Goal: Download file/media

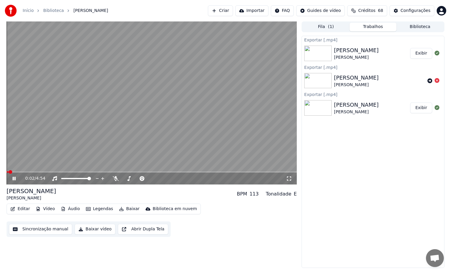
click at [15, 180] on icon at bounding box center [18, 178] width 14 height 5
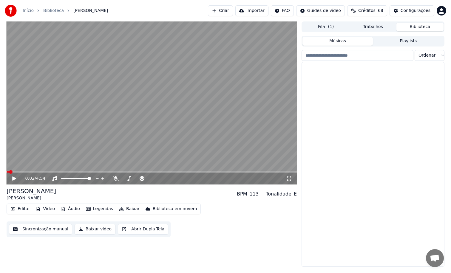
click at [407, 26] on button "Biblioteca" at bounding box center [419, 27] width 47 height 9
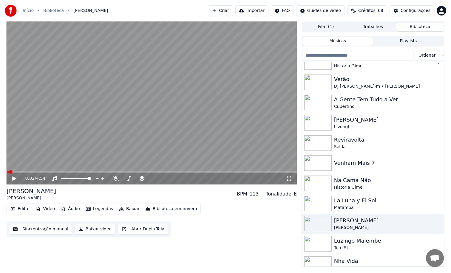
scroll to position [51, 0]
click at [344, 123] on div "Maria do Castelo Livongh" at bounding box center [385, 122] width 102 height 14
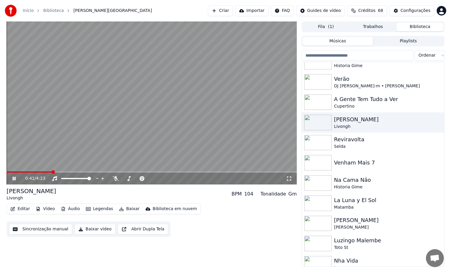
click at [41, 171] on span at bounding box center [29, 171] width 45 height 1
click at [116, 180] on icon at bounding box center [116, 178] width 6 height 5
click at [45, 171] on video at bounding box center [152, 102] width 290 height 163
click at [45, 172] on span at bounding box center [28, 171] width 43 height 1
click at [54, 135] on video at bounding box center [152, 102] width 290 height 163
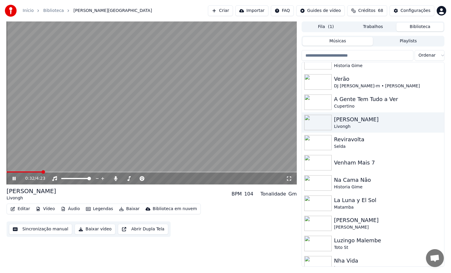
click at [42, 171] on span at bounding box center [24, 171] width 35 height 1
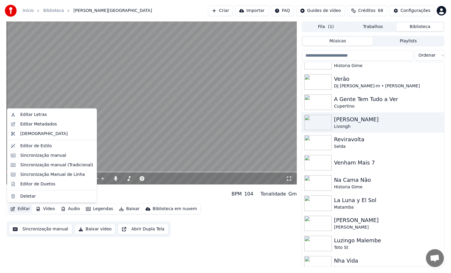
click at [27, 210] on button "Editar" at bounding box center [20, 209] width 24 height 8
click at [49, 156] on div "Sincronização manual" at bounding box center [43, 155] width 46 height 6
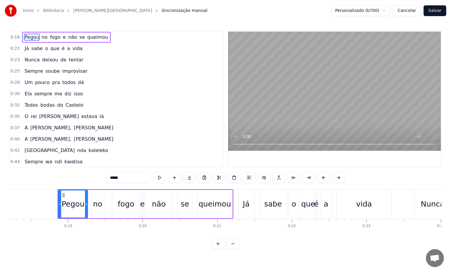
scroll to position [0, 1376]
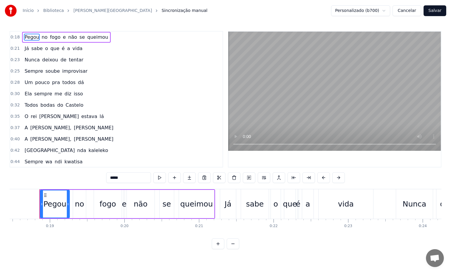
click at [30, 115] on span "rei" at bounding box center [33, 116] width 7 height 7
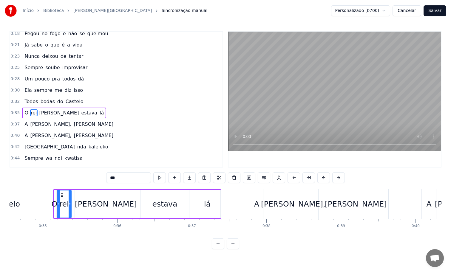
scroll to position [0, 2592]
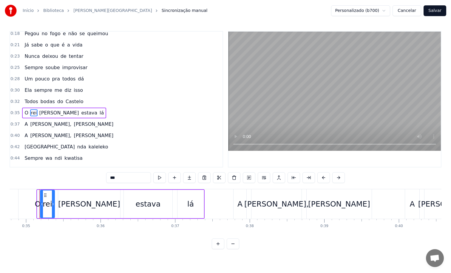
click at [38, 205] on div "O" at bounding box center [38, 204] width 6 height 11
type input "*"
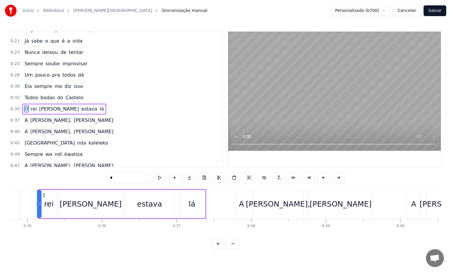
scroll to position [0, 2589]
click at [27, 110] on span "O" at bounding box center [26, 109] width 5 height 7
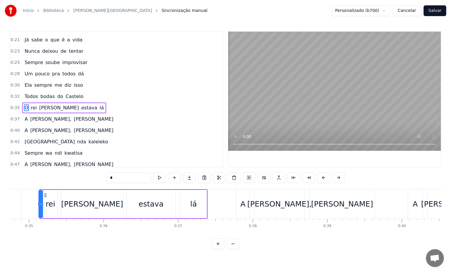
click at [125, 180] on input "*" at bounding box center [128, 177] width 45 height 11
click at [48, 205] on div "rei" at bounding box center [51, 204] width 10 height 11
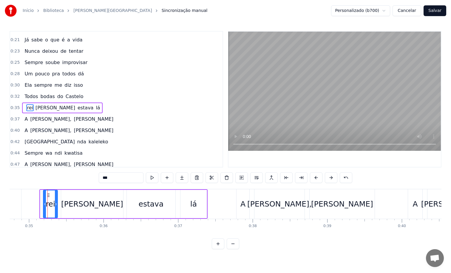
scroll to position [17, 0]
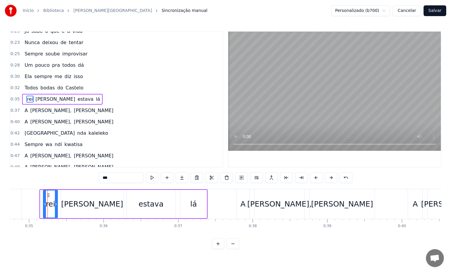
click at [30, 99] on span "rei" at bounding box center [29, 99] width 7 height 7
drag, startPoint x: 104, startPoint y: 179, endPoint x: 82, endPoint y: 179, distance: 22.7
click at [82, 179] on div "0:18 Pegou no fogo e não se queimou 0:21 Já sabe o que é a vida 0:23 [PERSON_NA…" at bounding box center [226, 140] width 432 height 218
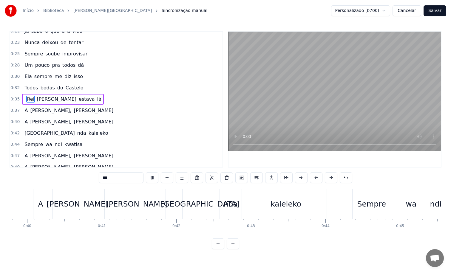
scroll to position [0, 2966]
click at [32, 203] on div "A" at bounding box center [38, 204] width 14 height 30
type input "*"
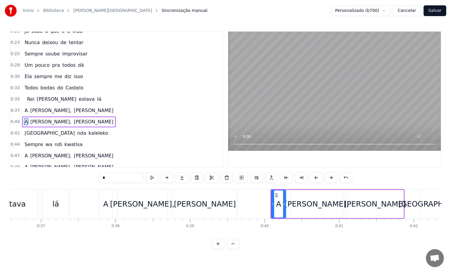
scroll to position [0, 2721]
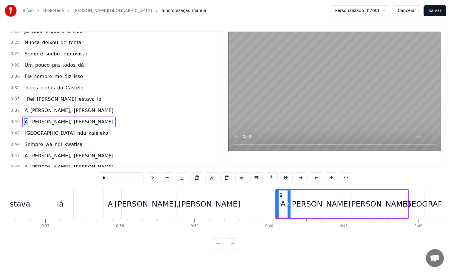
click at [104, 206] on div "A" at bounding box center [110, 204] width 13 height 30
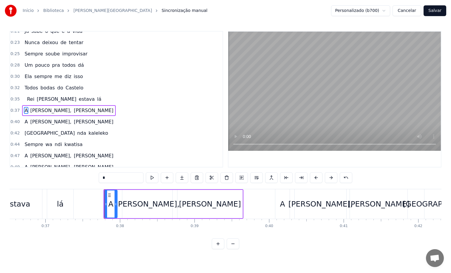
scroll to position [29, 0]
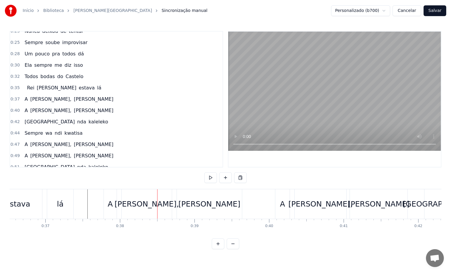
click at [41, 203] on div "estava" at bounding box center [17, 204] width 49 height 30
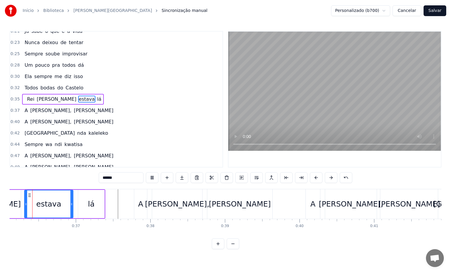
scroll to position [0, 2675]
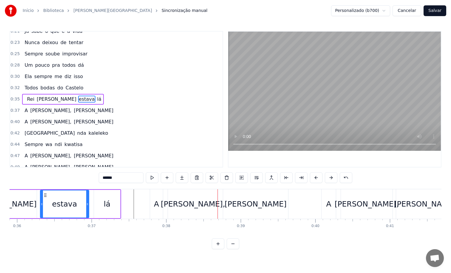
click at [151, 199] on div "A" at bounding box center [156, 204] width 13 height 30
type input "*"
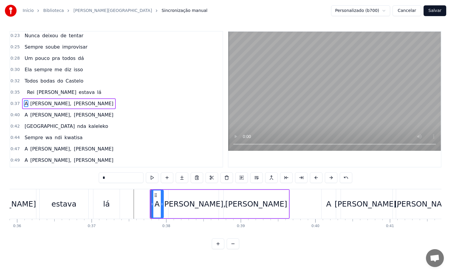
scroll to position [29, 0]
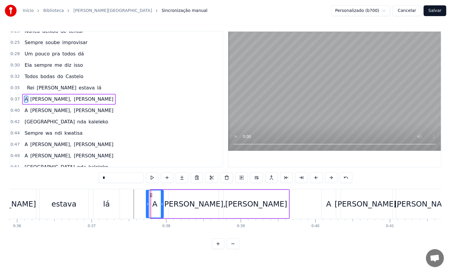
drag, startPoint x: 151, startPoint y: 205, endPoint x: 147, endPoint y: 206, distance: 4.6
click at [147, 206] on icon at bounding box center [147, 204] width 2 height 5
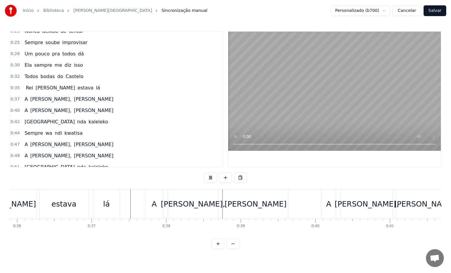
click at [86, 215] on div "estava" at bounding box center [64, 204] width 49 height 30
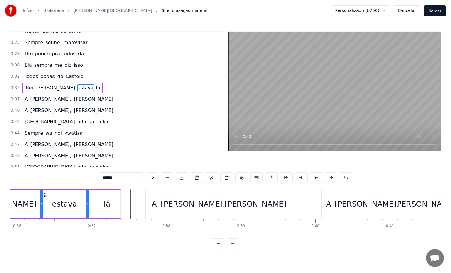
scroll to position [17, 0]
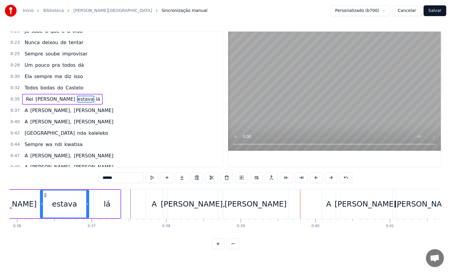
click at [325, 206] on div "A" at bounding box center [328, 204] width 14 height 30
type input "*"
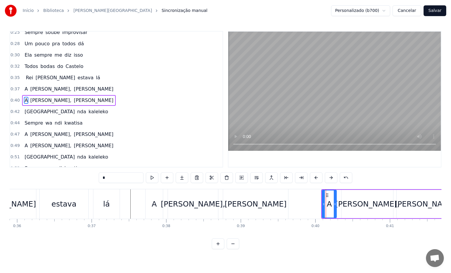
scroll to position [40, 0]
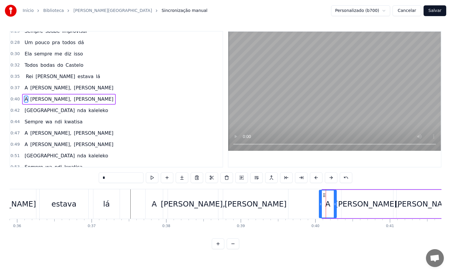
drag, startPoint x: 323, startPoint y: 203, endPoint x: 320, endPoint y: 204, distance: 3.0
click at [320, 204] on icon at bounding box center [320, 204] width 2 height 5
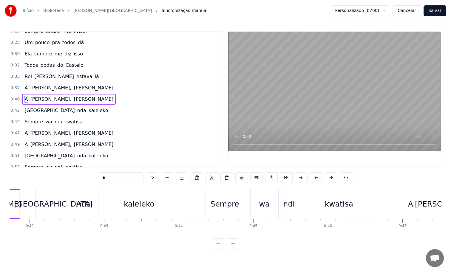
scroll to position [0, 3133]
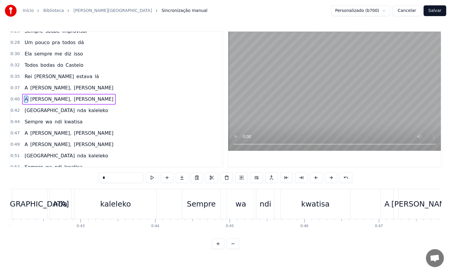
click at [384, 211] on div "A" at bounding box center [386, 204] width 13 height 30
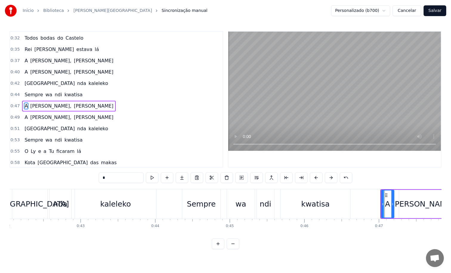
scroll to position [74, 0]
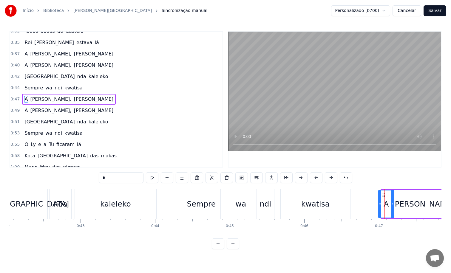
click at [379, 204] on icon at bounding box center [380, 204] width 2 height 5
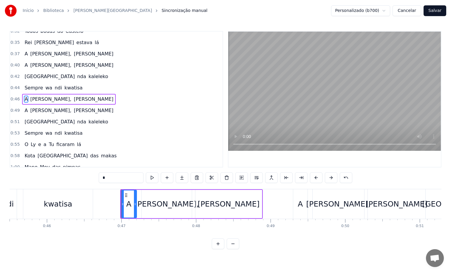
scroll to position [0, 3398]
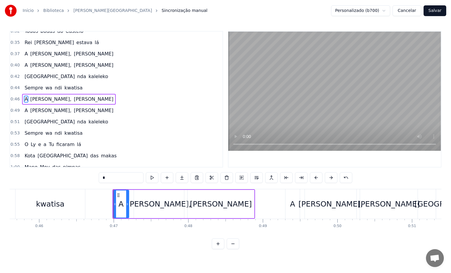
click at [293, 206] on div "A" at bounding box center [292, 204] width 5 height 11
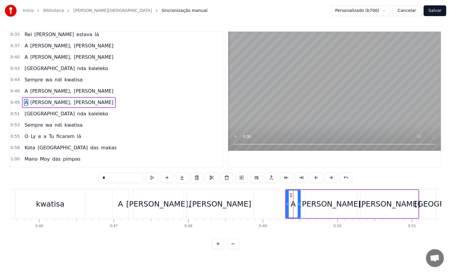
scroll to position [85, 0]
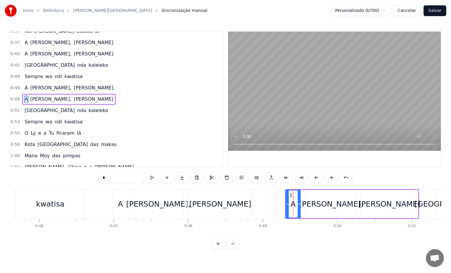
click at [286, 204] on div "A" at bounding box center [293, 204] width 15 height 28
drag, startPoint x: 287, startPoint y: 204, endPoint x: 284, endPoint y: 204, distance: 3.0
click at [284, 204] on icon at bounding box center [284, 204] width 2 height 5
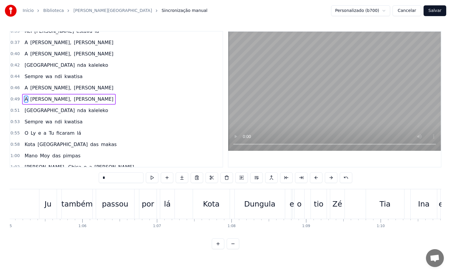
scroll to position [0, 4852]
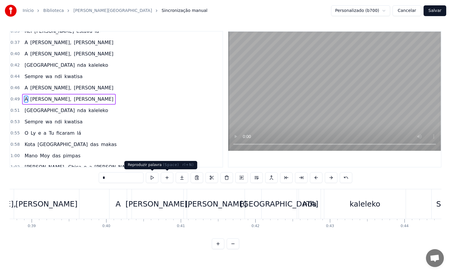
click at [154, 178] on button at bounding box center [152, 177] width 13 height 11
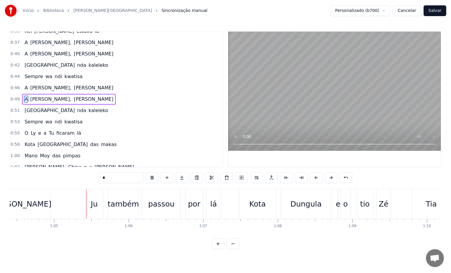
scroll to position [0, 4801]
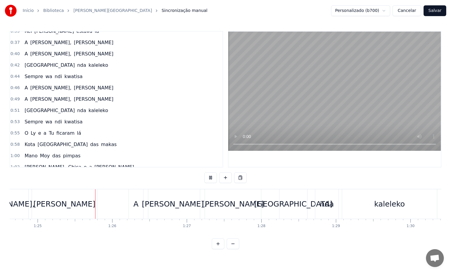
scroll to position [0, 6312]
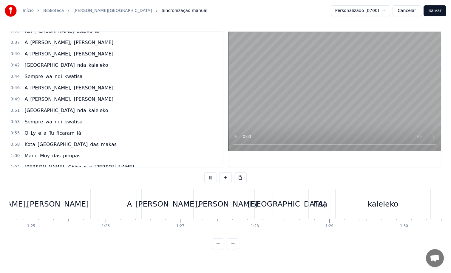
click at [132, 206] on div "A" at bounding box center [129, 204] width 14 height 30
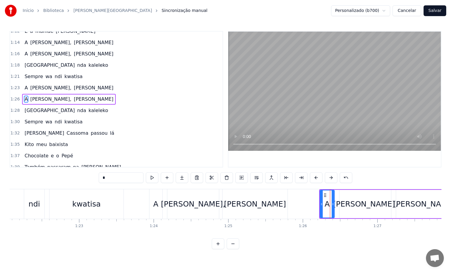
scroll to position [0, 6077]
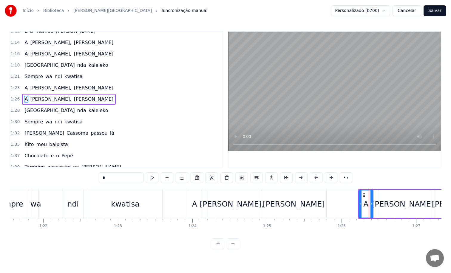
click at [199, 205] on div "A" at bounding box center [194, 204] width 13 height 30
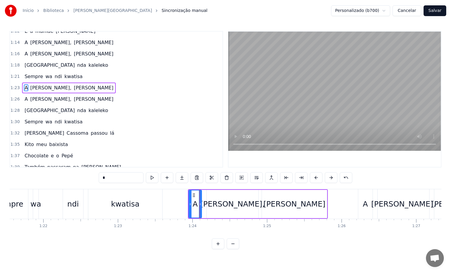
scroll to position [255, 0]
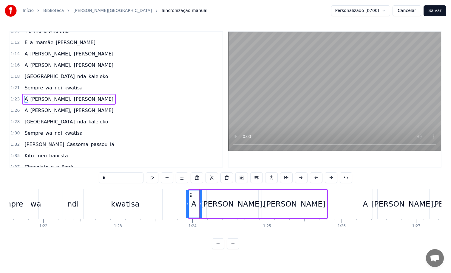
drag, startPoint x: 189, startPoint y: 206, endPoint x: 186, endPoint y: 207, distance: 3.4
click at [186, 207] on div at bounding box center [187, 203] width 2 height 27
click at [360, 203] on div "A" at bounding box center [365, 204] width 14 height 30
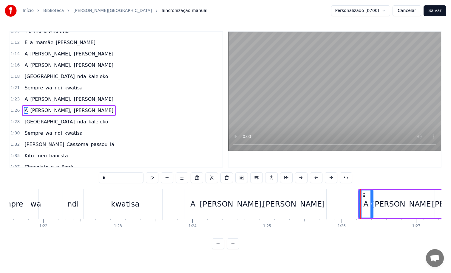
scroll to position [266, 0]
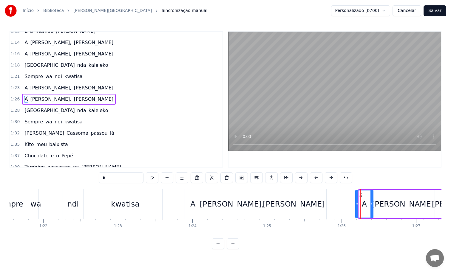
drag, startPoint x: 359, startPoint y: 203, endPoint x: 355, endPoint y: 205, distance: 3.6
click at [356, 205] on icon at bounding box center [357, 204] width 2 height 5
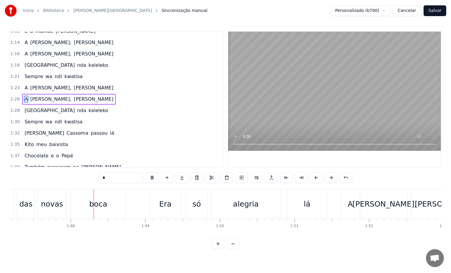
scroll to position [0, 7988]
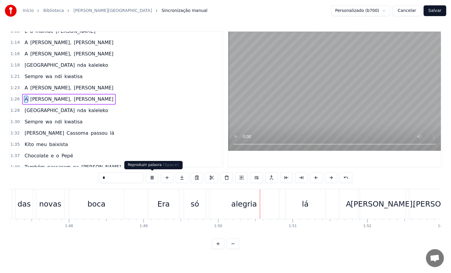
click at [150, 179] on button at bounding box center [152, 177] width 13 height 11
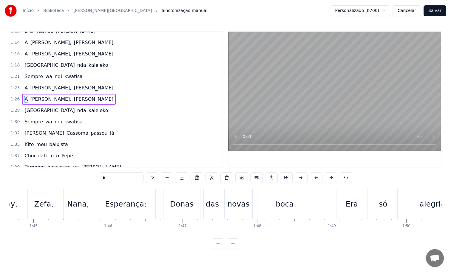
scroll to position [0, 7796]
click at [137, 204] on div "Esperança:" at bounding box center [129, 204] width 41 height 11
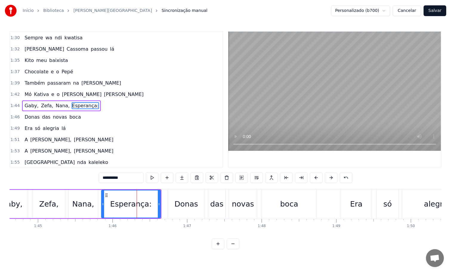
scroll to position [357, 0]
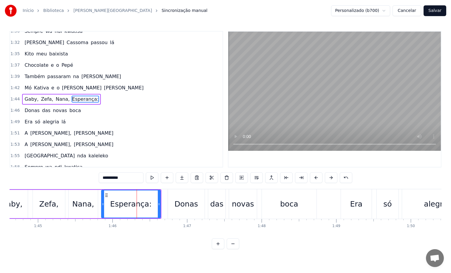
click at [126, 179] on input "**********" at bounding box center [121, 177] width 45 height 11
type input "*********"
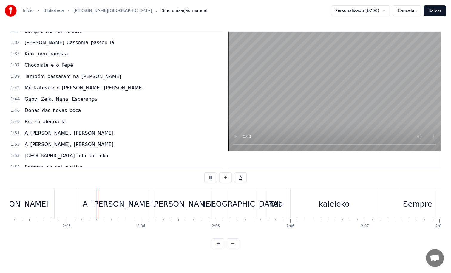
scroll to position [0, 9110]
click at [213, 177] on button at bounding box center [210, 177] width 13 height 11
click at [78, 206] on div "A" at bounding box center [83, 204] width 16 height 30
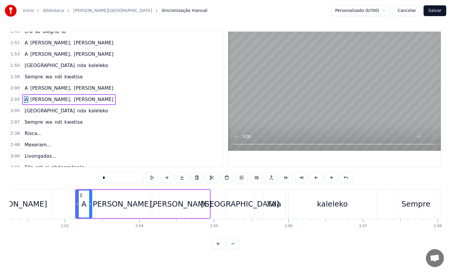
scroll to position [448, 0]
drag, startPoint x: 77, startPoint y: 204, endPoint x: 74, endPoint y: 205, distance: 3.0
click at [74, 205] on icon at bounding box center [75, 204] width 2 height 5
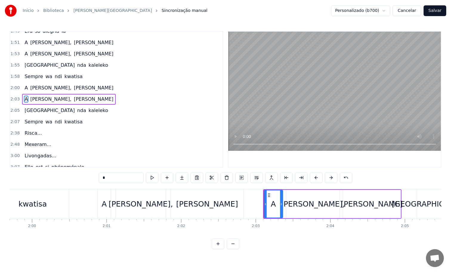
scroll to position [0, 8878]
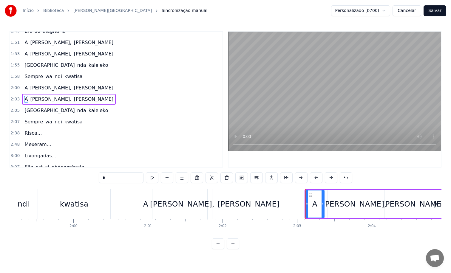
click at [143, 206] on div "A" at bounding box center [145, 204] width 5 height 11
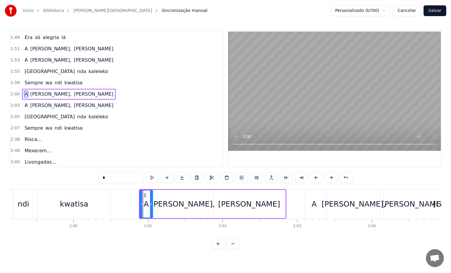
scroll to position [436, 0]
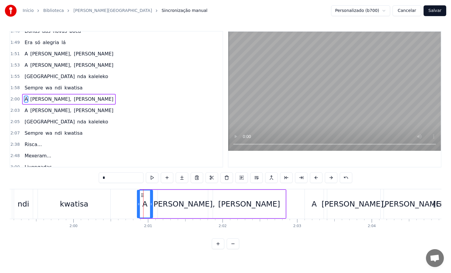
click at [137, 202] on icon at bounding box center [138, 204] width 2 height 5
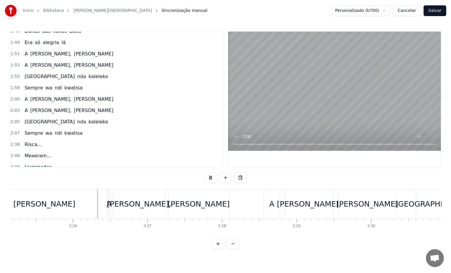
scroll to position [0, 15291]
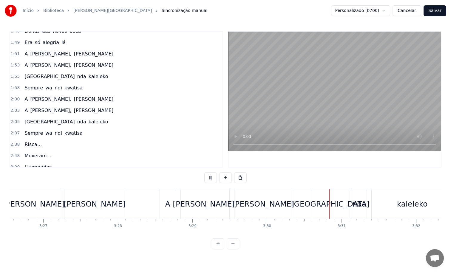
click at [217, 182] on div at bounding box center [225, 177] width 42 height 11
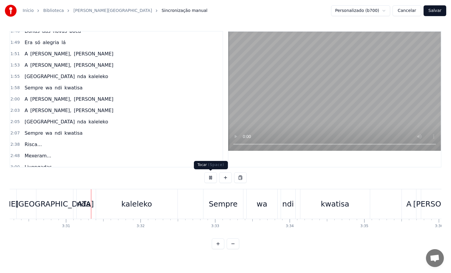
click at [212, 179] on button at bounding box center [210, 177] width 13 height 11
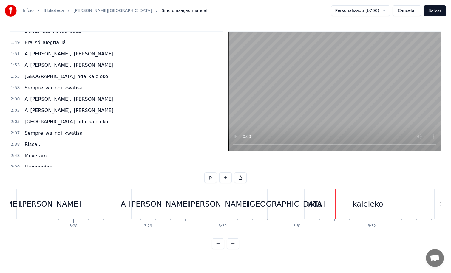
scroll to position [0, 15413]
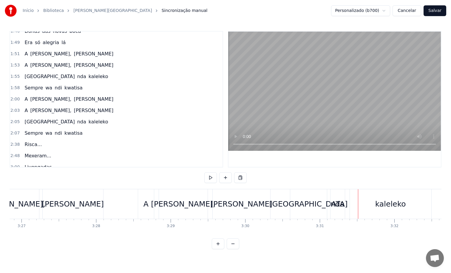
click at [167, 214] on div "[PERSON_NAME]," at bounding box center [183, 204] width 49 height 30
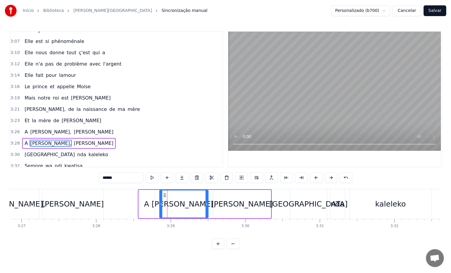
click at [145, 211] on div "A" at bounding box center [147, 204] width 16 height 28
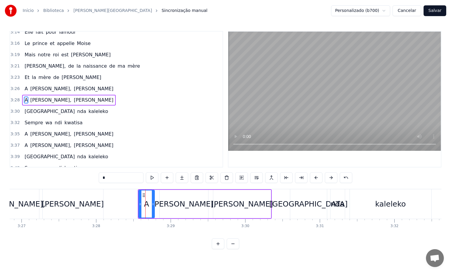
scroll to position [618, 0]
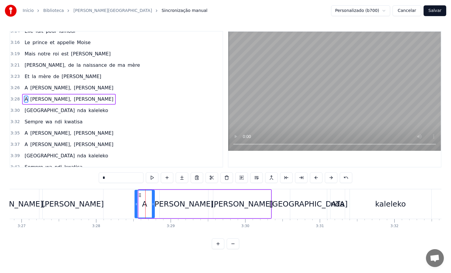
drag, startPoint x: 139, startPoint y: 205, endPoint x: 135, endPoint y: 206, distance: 3.9
click at [135, 206] on icon at bounding box center [136, 204] width 2 height 5
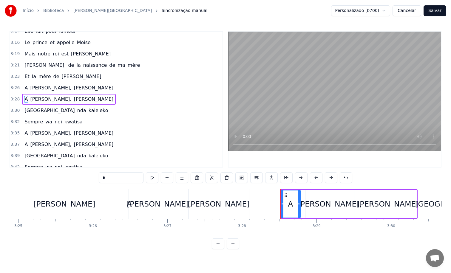
scroll to position [0, 15267]
click at [76, 185] on div "0:18 Pegou no fogo e não se queimou 0:21 Já sabe o que é a vida 0:23 [PERSON_NA…" at bounding box center [226, 140] width 432 height 218
click at [63, 198] on div "[PERSON_NAME]" at bounding box center [64, 204] width 125 height 30
type input "*****"
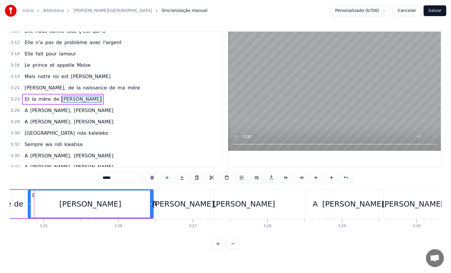
scroll to position [0, 15229]
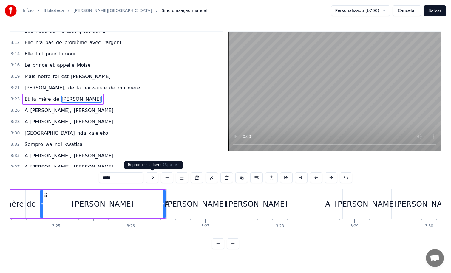
click at [151, 177] on button at bounding box center [152, 177] width 13 height 11
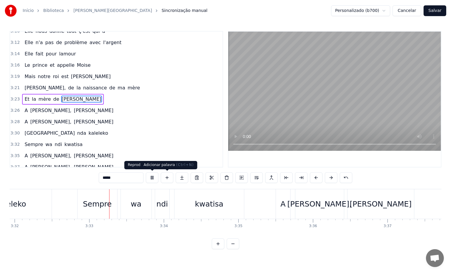
scroll to position [0, 15825]
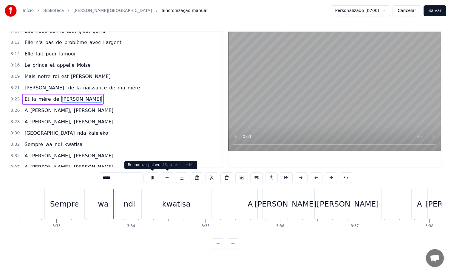
click at [151, 178] on button at bounding box center [152, 177] width 13 height 11
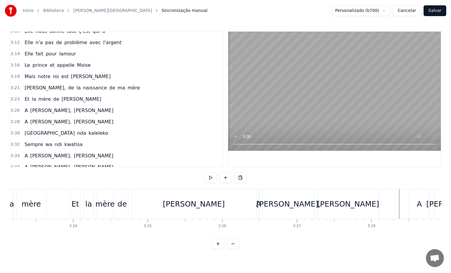
scroll to position [0, 15133]
click at [133, 182] on div "0:18 Pegou no fogo e não se queimou 0:21 Já sabe o que é a vida 0:23 [PERSON_NA…" at bounding box center [226, 140] width 432 height 218
click at [134, 197] on div "Et la mère de [PERSON_NAME]" at bounding box center [167, 204] width 187 height 30
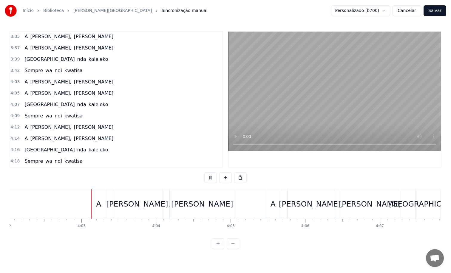
scroll to position [0, 18038]
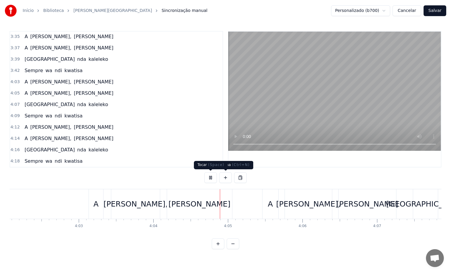
click at [212, 178] on button at bounding box center [210, 177] width 13 height 11
click at [93, 205] on div "A" at bounding box center [96, 204] width 14 height 30
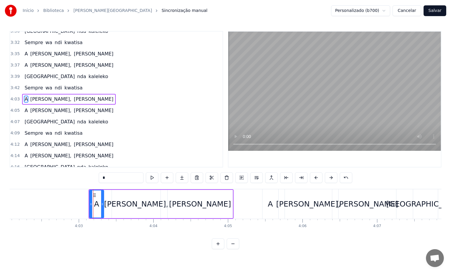
scroll to position [697, 0]
click at [89, 205] on icon at bounding box center [89, 204] width 2 height 5
click at [265, 207] on div "A" at bounding box center [270, 204] width 16 height 30
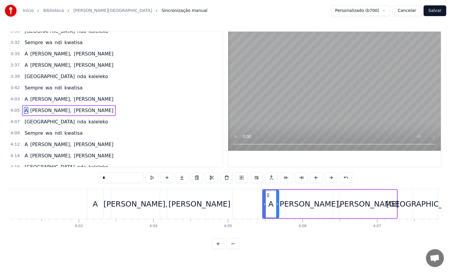
scroll to position [708, 0]
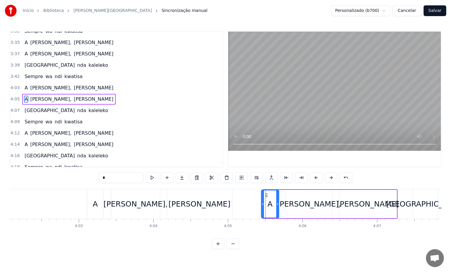
click at [261, 206] on icon at bounding box center [262, 204] width 2 height 5
click at [262, 206] on icon at bounding box center [263, 204] width 2 height 5
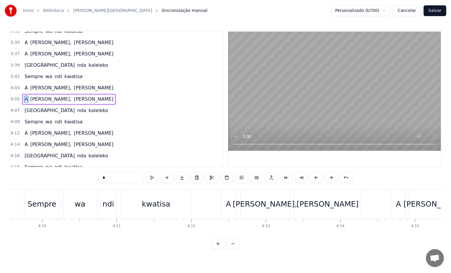
scroll to position [0, 18597]
click at [225, 204] on div "A" at bounding box center [227, 204] width 5 height 11
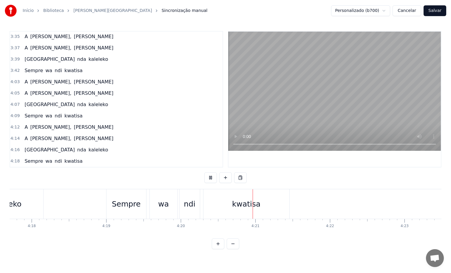
scroll to position [0, 19223]
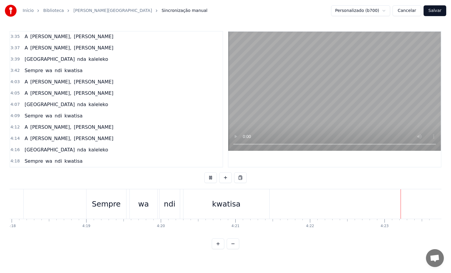
click at [437, 9] on button "Salvar" at bounding box center [434, 10] width 23 height 11
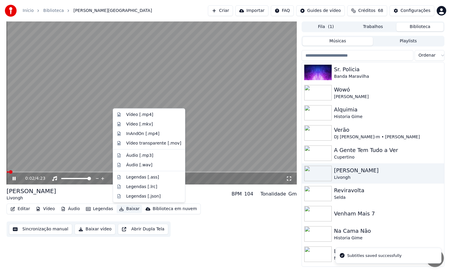
click at [127, 210] on button "Baixar" at bounding box center [129, 209] width 25 height 8
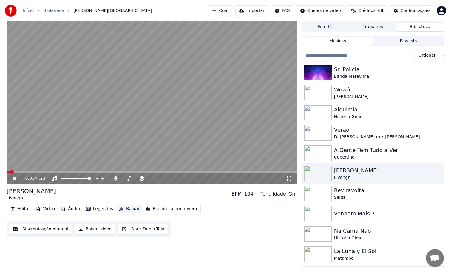
click at [126, 210] on button "Baixar" at bounding box center [129, 209] width 25 height 8
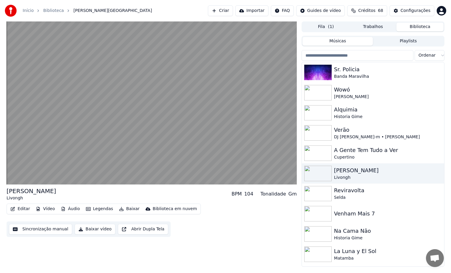
click at [87, 231] on button "Baixar vídeo" at bounding box center [95, 229] width 41 height 11
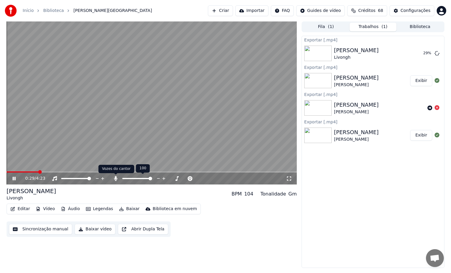
click at [115, 179] on icon at bounding box center [115, 178] width 3 height 5
click at [229, 12] on button "Criar" at bounding box center [220, 10] width 25 height 11
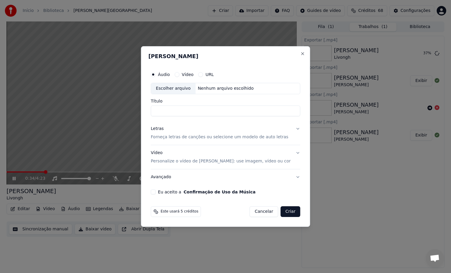
click at [261, 208] on button "Cancelar" at bounding box center [263, 211] width 29 height 11
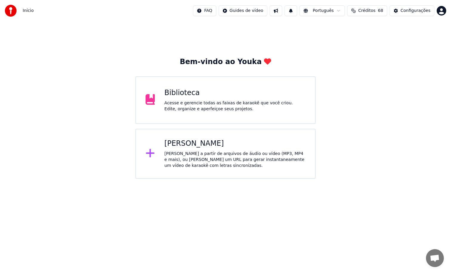
click at [242, 102] on div "Acesse e gerencie todas as faixas de karaokê que você criou. Edite, organize e …" at bounding box center [234, 106] width 141 height 12
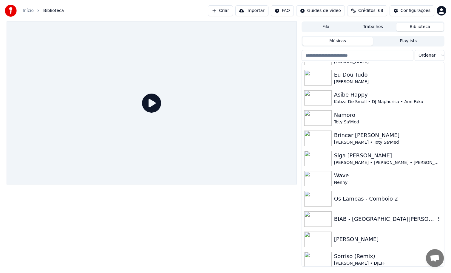
scroll to position [342, 0]
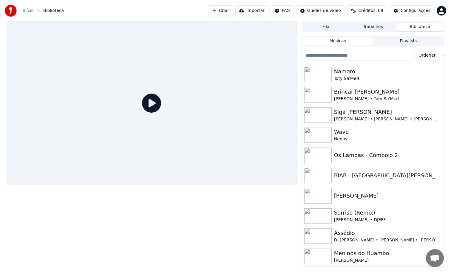
click at [347, 254] on div "Meninos do Huambo" at bounding box center [385, 253] width 102 height 8
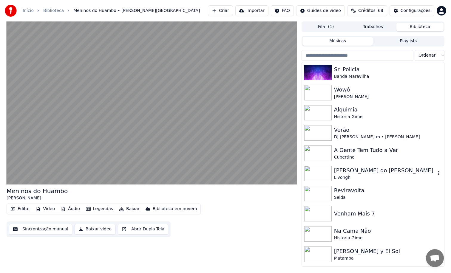
click at [343, 175] on div "Livongh" at bounding box center [385, 178] width 102 height 6
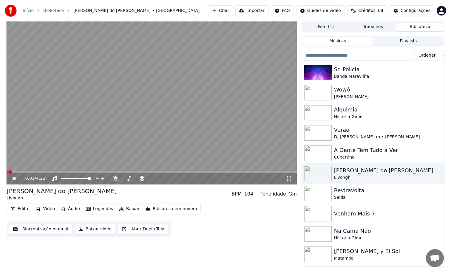
click at [124, 208] on button "Baixar" at bounding box center [129, 209] width 25 height 8
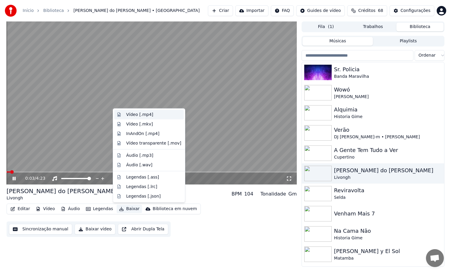
click at [152, 114] on div "Vídeo [.mp4]" at bounding box center [153, 115] width 55 height 6
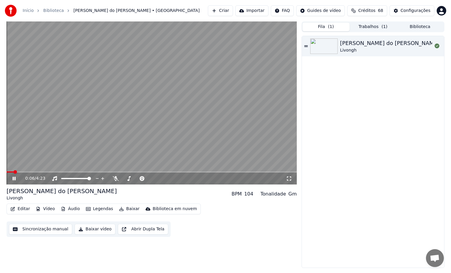
click at [334, 26] on button "Fila ( 1 )" at bounding box center [325, 27] width 47 height 9
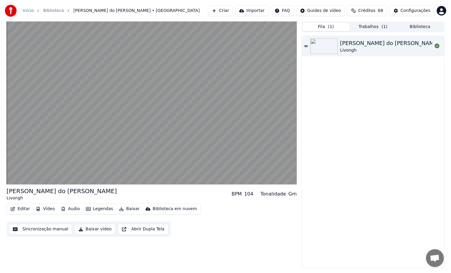
click at [368, 25] on button "Trabalhos ( 1 )" at bounding box center [372, 27] width 47 height 9
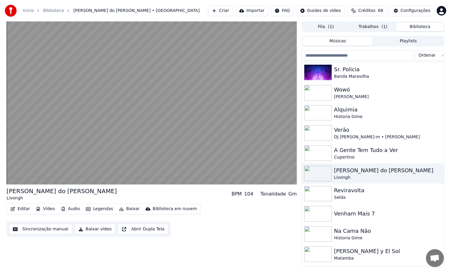
click at [410, 26] on button "Biblioteca" at bounding box center [419, 27] width 47 height 9
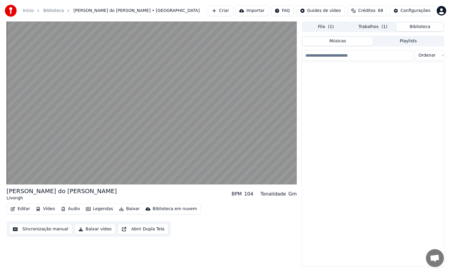
scroll to position [342, 0]
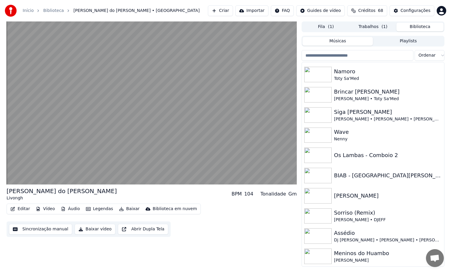
click at [339, 256] on div "Meninos do Huambo" at bounding box center [385, 253] width 102 height 8
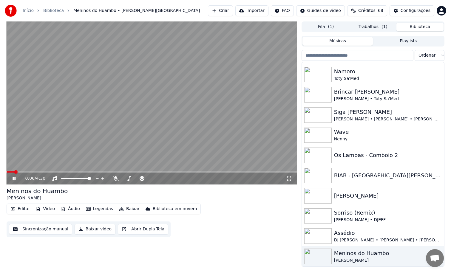
click at [54, 190] on div "Meninos do Huambo" at bounding box center [37, 191] width 61 height 8
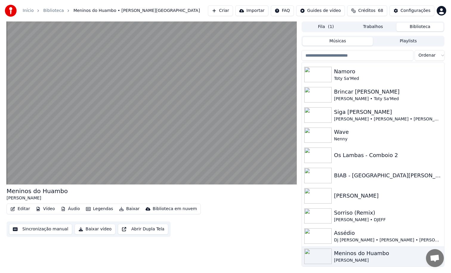
click at [334, 26] on button "Fila ( 1 )" at bounding box center [325, 27] width 47 height 9
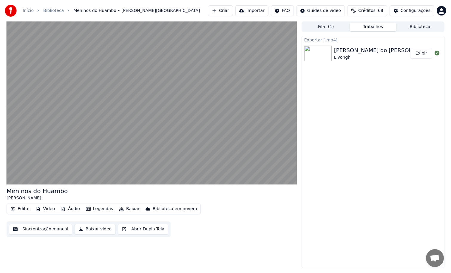
click at [370, 29] on button "Trabalhos" at bounding box center [372, 27] width 47 height 9
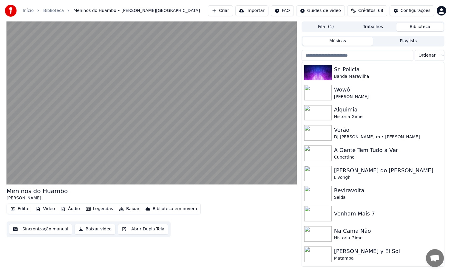
click at [416, 27] on button "Biblioteca" at bounding box center [419, 27] width 47 height 9
click at [376, 26] on button "Trabalhos" at bounding box center [372, 27] width 47 height 9
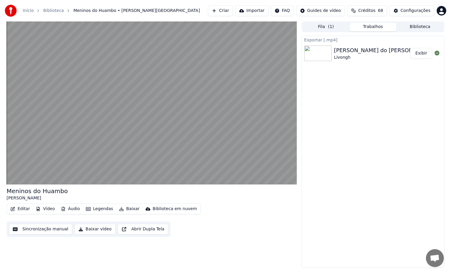
click at [423, 52] on button "Exibir" at bounding box center [421, 53] width 22 height 11
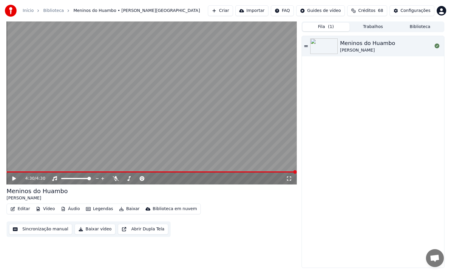
click at [329, 24] on span "( 1 )" at bounding box center [331, 27] width 6 height 6
click at [362, 27] on button "Trabalhos" at bounding box center [372, 27] width 47 height 9
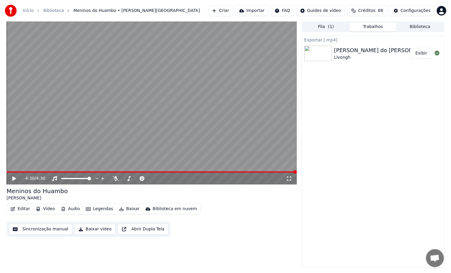
click at [13, 179] on icon at bounding box center [14, 178] width 4 height 4
click at [88, 172] on span at bounding box center [152, 171] width 290 height 1
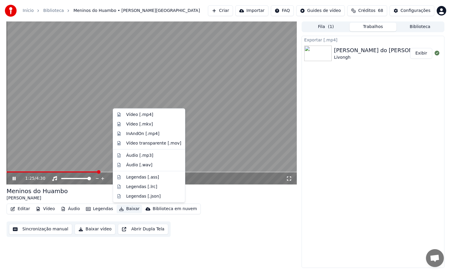
click at [129, 209] on button "Baixar" at bounding box center [129, 209] width 25 height 8
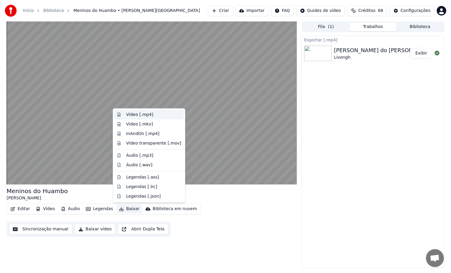
click at [151, 117] on div "Vídeo [.mp4]" at bounding box center [139, 115] width 27 height 6
